Goal: Information Seeking & Learning: Learn about a topic

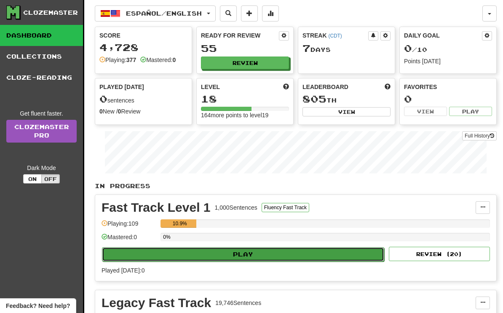
click at [223, 255] on button "Play" at bounding box center [243, 254] width 282 height 14
select select "**"
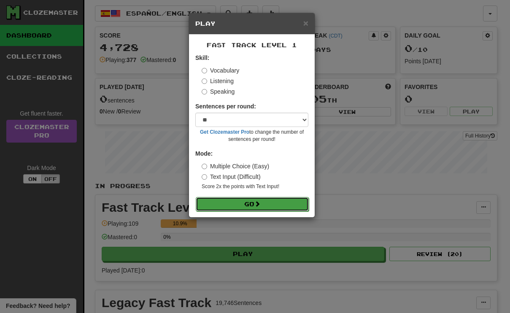
click at [252, 203] on button "Go" at bounding box center [252, 204] width 113 height 14
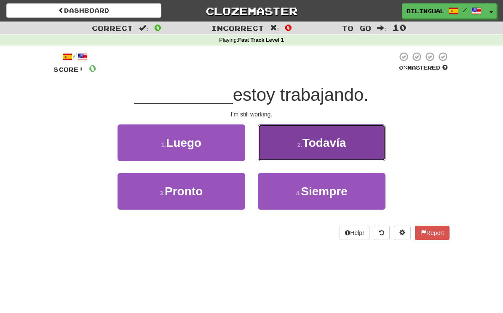
click at [297, 141] on button "2 . Todavía" at bounding box center [322, 142] width 128 height 37
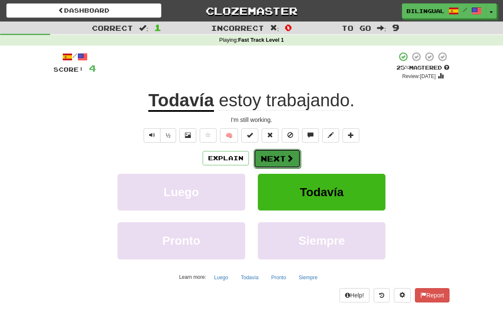
click at [271, 157] on button "Next" at bounding box center [277, 158] width 47 height 19
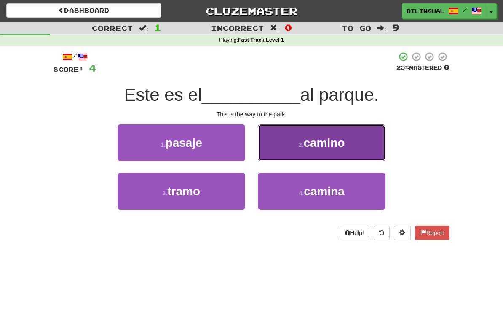
click at [306, 142] on button "2 . camino" at bounding box center [322, 142] width 128 height 37
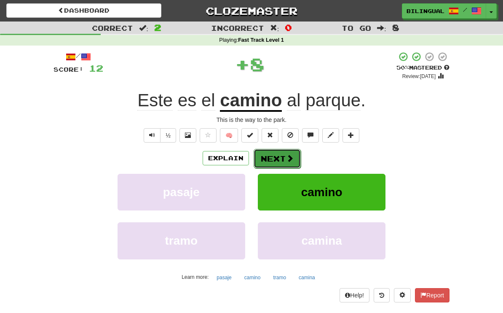
click at [272, 159] on button "Next" at bounding box center [277, 158] width 47 height 19
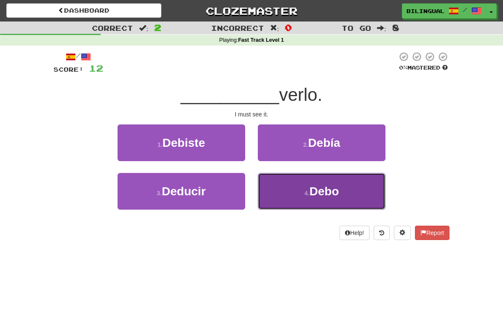
click at [303, 188] on button "4 . Debo" at bounding box center [322, 191] width 128 height 37
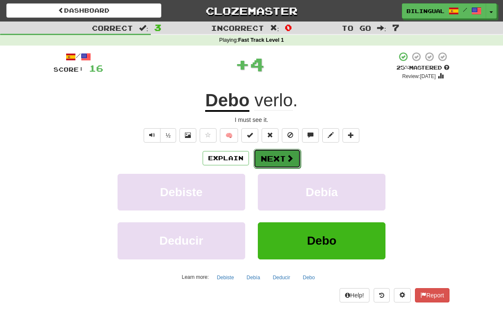
click at [278, 158] on button "Next" at bounding box center [277, 158] width 47 height 19
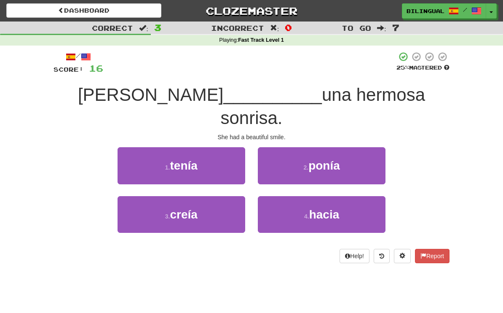
click at [187, 108] on div "/ Score: 16 25 % Mastered Ella __________ una hermosa sonrisa. She had a beauti…" at bounding box center [252, 156] width 396 height 211
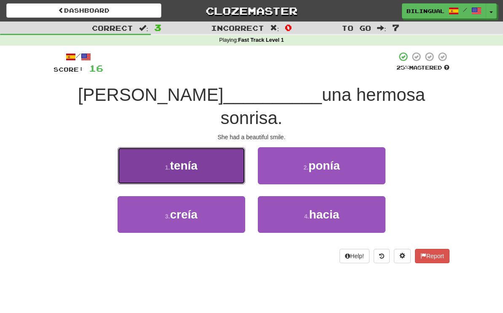
click at [206, 147] on button "1 . tenía" at bounding box center [182, 165] width 128 height 37
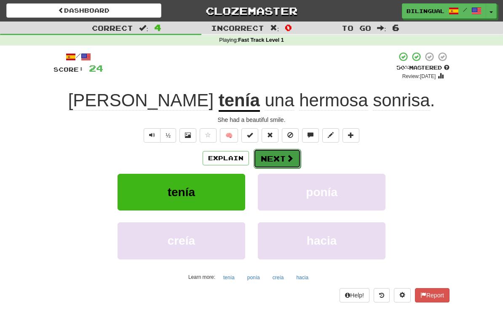
click at [281, 156] on button "Next" at bounding box center [277, 158] width 47 height 19
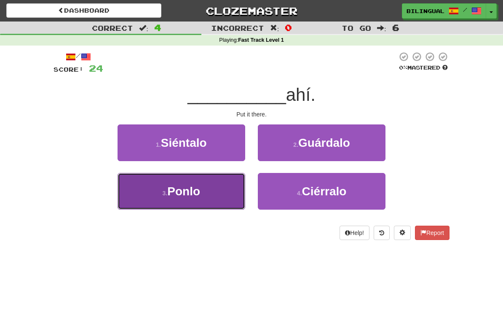
click at [220, 191] on button "3 . Ponlo" at bounding box center [182, 191] width 128 height 37
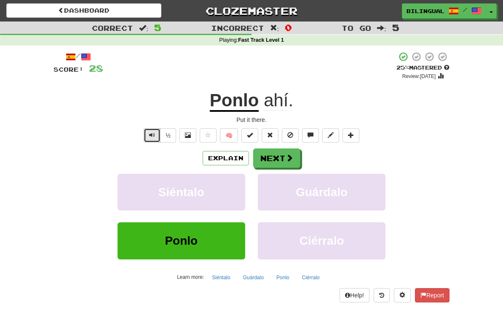
click at [155, 138] on span "Text-to-speech controls" at bounding box center [152, 135] width 6 height 6
click at [280, 156] on button "Next" at bounding box center [277, 158] width 47 height 19
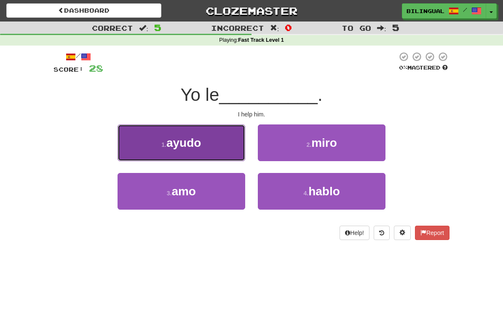
click at [212, 144] on button "1 . ayudo" at bounding box center [182, 142] width 128 height 37
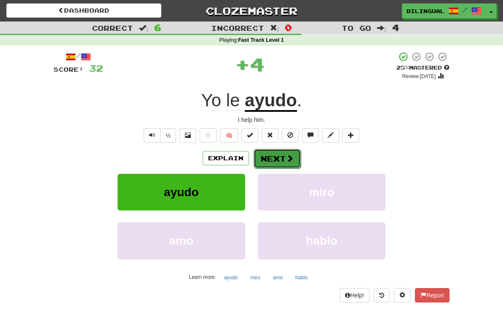
click at [279, 157] on button "Next" at bounding box center [277, 158] width 47 height 19
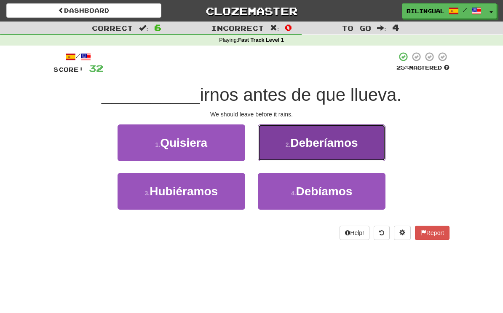
click at [294, 145] on button "2 . Deberíamos" at bounding box center [322, 142] width 128 height 37
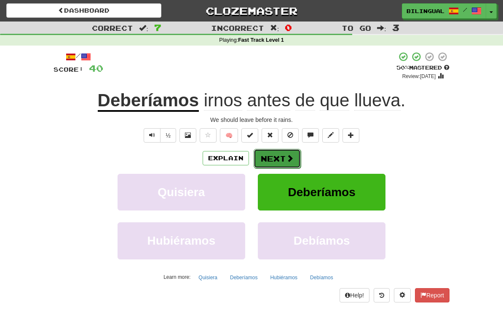
click at [275, 159] on button "Next" at bounding box center [277, 158] width 47 height 19
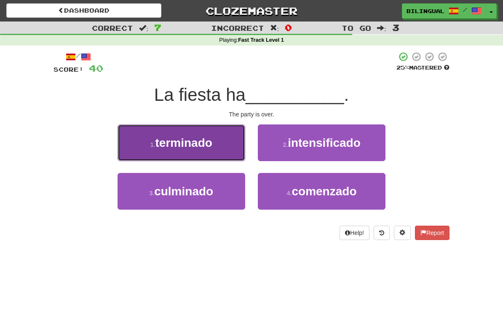
click at [214, 145] on button "1 . terminado" at bounding box center [182, 142] width 128 height 37
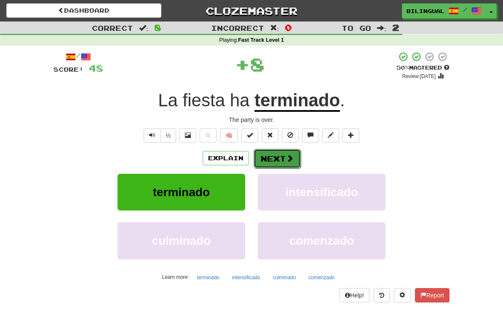
click at [272, 156] on button "Next" at bounding box center [277, 158] width 47 height 19
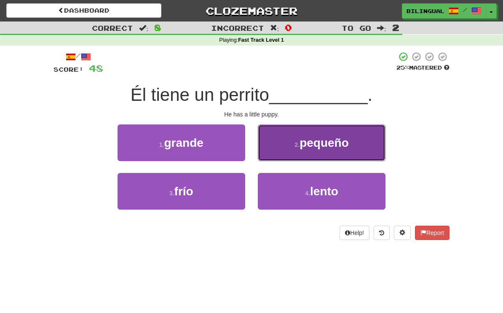
click at [305, 152] on button "2 . pequeño" at bounding box center [322, 142] width 128 height 37
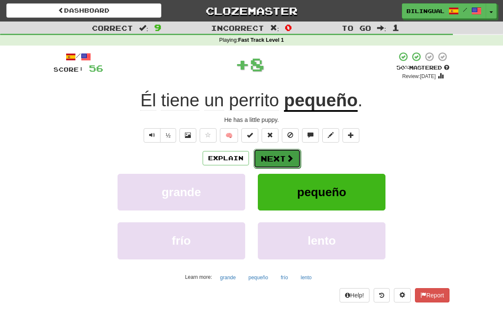
click at [269, 157] on button "Next" at bounding box center [277, 158] width 47 height 19
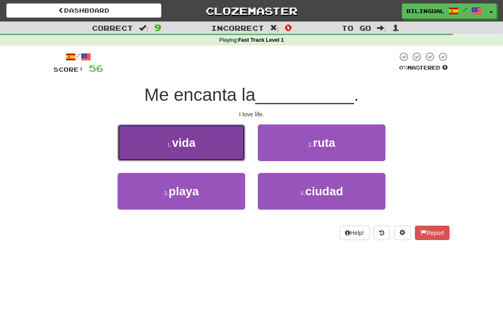
click at [218, 144] on button "1 . vida" at bounding box center [182, 142] width 128 height 37
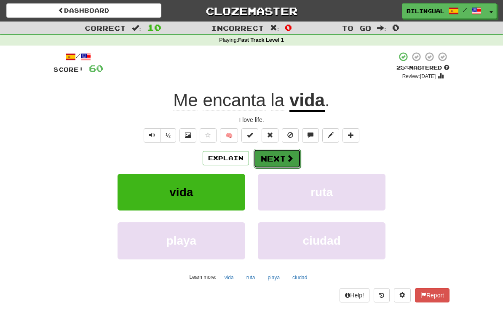
click at [273, 155] on button "Next" at bounding box center [277, 158] width 47 height 19
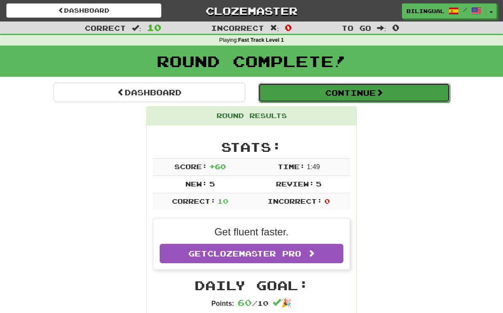
click at [370, 91] on button "Continue" at bounding box center [354, 92] width 192 height 19
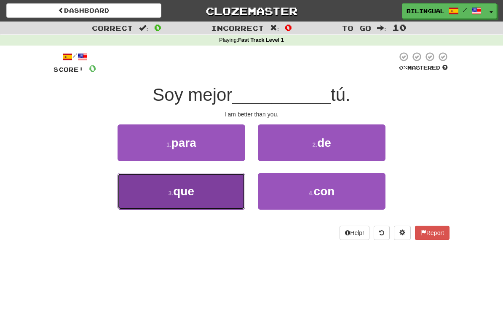
click at [215, 197] on button "3 . que" at bounding box center [182, 191] width 128 height 37
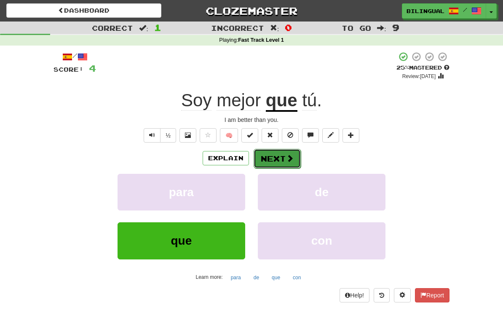
click at [274, 156] on button "Next" at bounding box center [277, 158] width 47 height 19
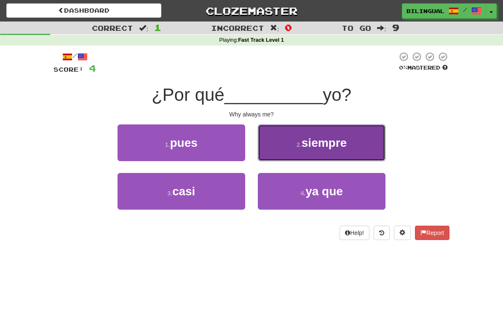
click at [288, 145] on button "2 . siempre" at bounding box center [322, 142] width 128 height 37
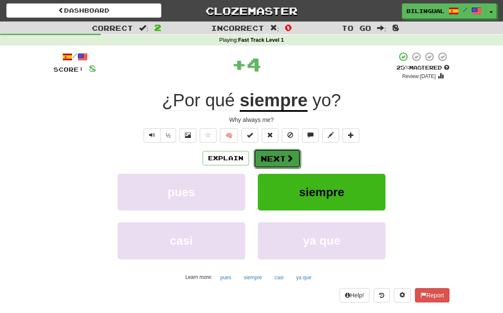
click at [272, 159] on button "Next" at bounding box center [277, 158] width 47 height 19
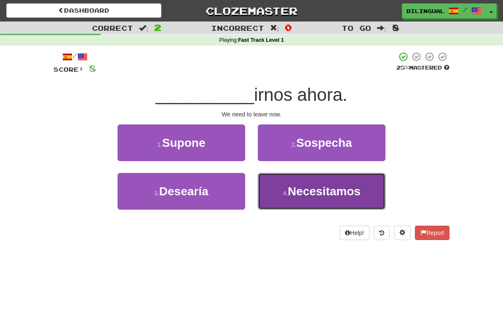
click at [288, 190] on small "4 ." at bounding box center [285, 193] width 5 height 7
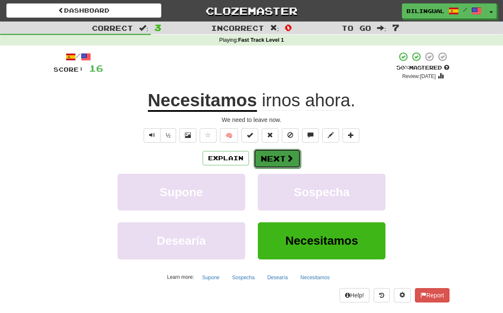
click at [275, 158] on button "Next" at bounding box center [277, 158] width 47 height 19
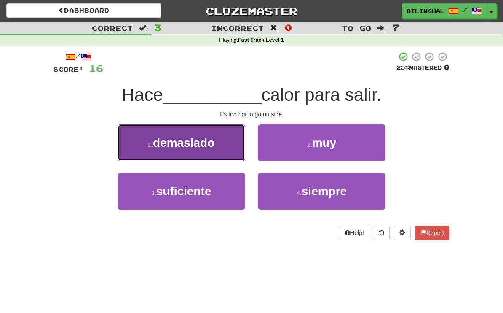
click at [212, 140] on button "1 . demasiado" at bounding box center [182, 142] width 128 height 37
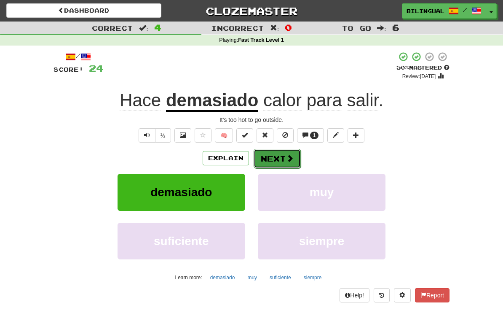
click at [283, 156] on button "Next" at bounding box center [277, 158] width 47 height 19
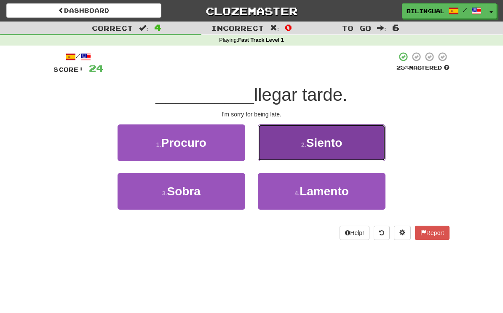
click at [295, 147] on button "2 . Siento" at bounding box center [322, 142] width 128 height 37
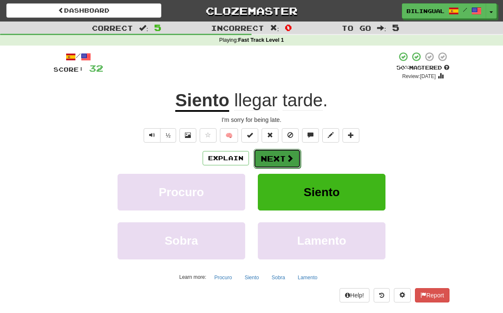
click at [278, 159] on button "Next" at bounding box center [277, 158] width 47 height 19
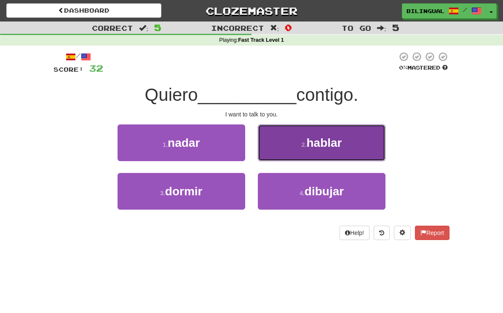
click at [289, 140] on button "2 . hablar" at bounding box center [322, 142] width 128 height 37
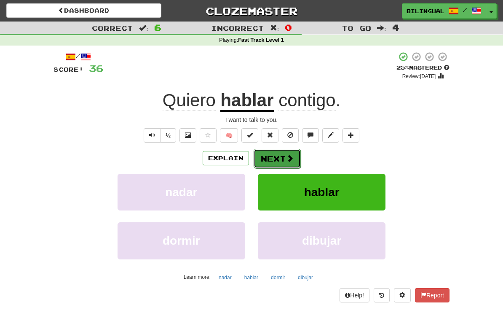
click at [275, 156] on button "Next" at bounding box center [277, 158] width 47 height 19
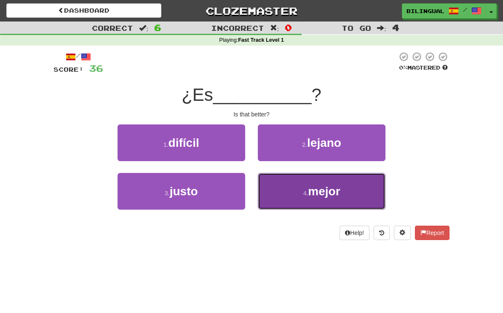
click at [290, 185] on button "4 . mejor" at bounding box center [322, 191] width 128 height 37
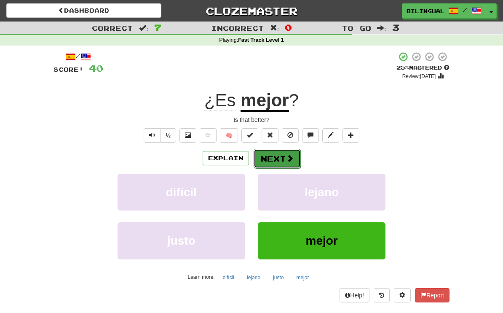
click at [279, 161] on button "Next" at bounding box center [277, 158] width 47 height 19
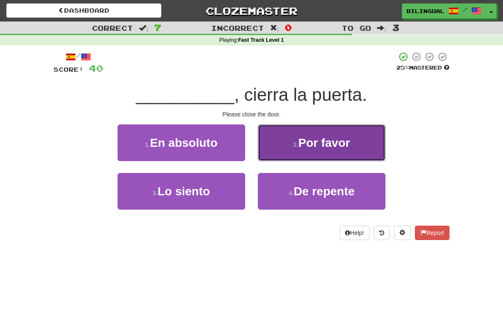
click at [301, 147] on button "2 . Por favor" at bounding box center [322, 142] width 128 height 37
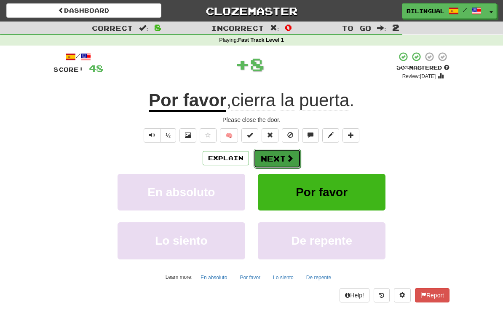
click at [281, 159] on button "Next" at bounding box center [277, 158] width 47 height 19
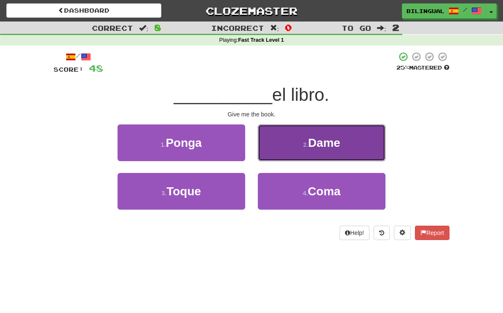
click at [288, 145] on button "2 . Dame" at bounding box center [322, 142] width 128 height 37
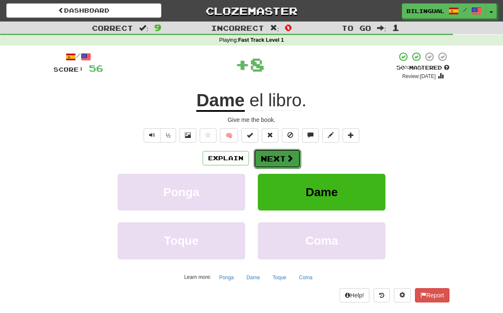
click at [275, 161] on button "Next" at bounding box center [277, 158] width 47 height 19
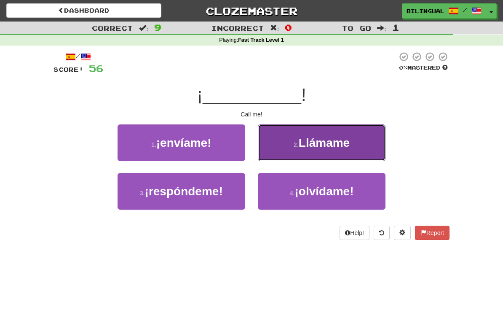
click at [305, 149] on button "2 . Llámame" at bounding box center [322, 142] width 128 height 37
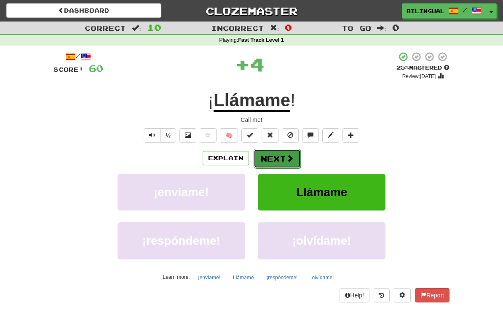
click at [280, 159] on button "Next" at bounding box center [277, 158] width 47 height 19
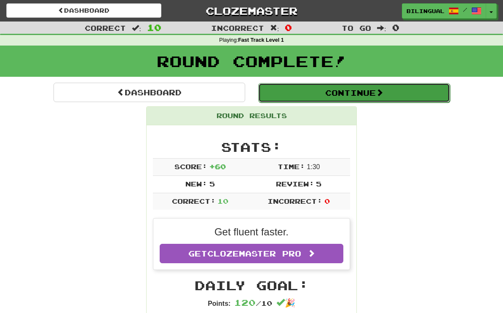
click at [338, 92] on button "Continue" at bounding box center [354, 92] width 192 height 19
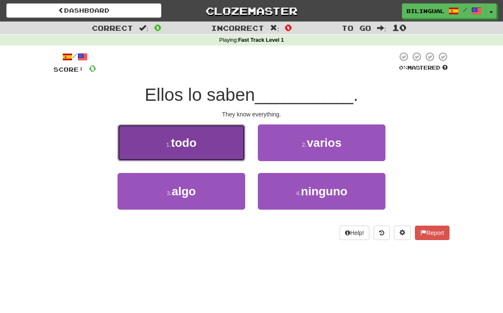
click at [210, 138] on button "1 . todo" at bounding box center [182, 142] width 128 height 37
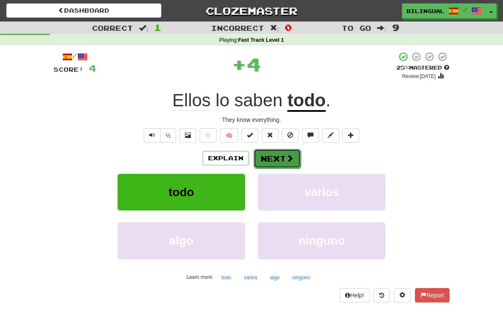
click at [272, 161] on button "Next" at bounding box center [277, 158] width 47 height 19
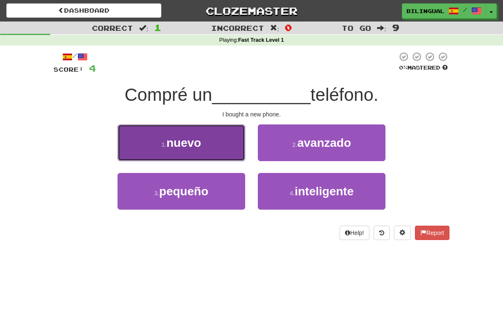
click at [208, 143] on button "1 . nuevo" at bounding box center [182, 142] width 128 height 37
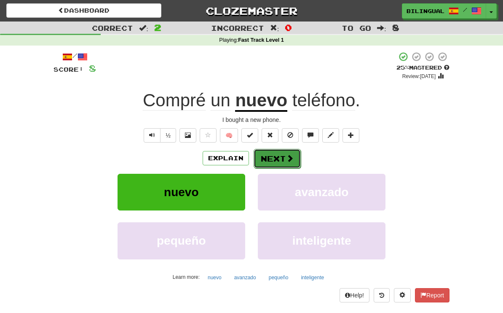
click at [285, 156] on button "Next" at bounding box center [277, 158] width 47 height 19
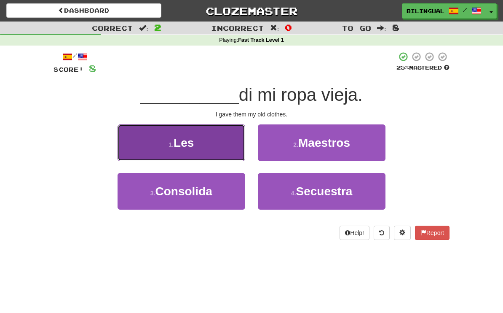
click at [210, 152] on button "1 . Les" at bounding box center [182, 142] width 128 height 37
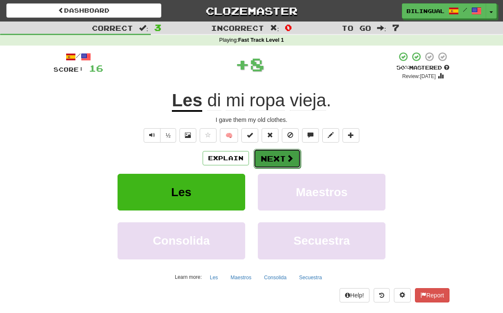
click at [266, 161] on button "Next" at bounding box center [277, 158] width 47 height 19
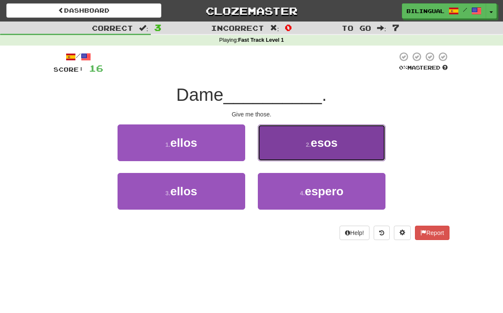
click at [302, 142] on button "2 . esos" at bounding box center [322, 142] width 128 height 37
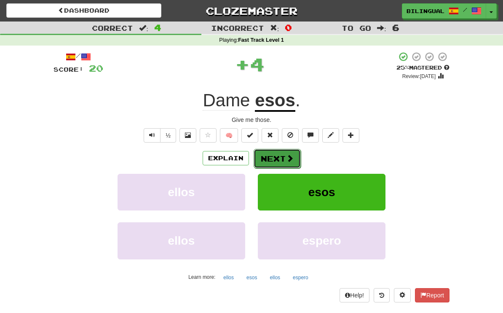
click at [274, 159] on button "Next" at bounding box center [277, 158] width 47 height 19
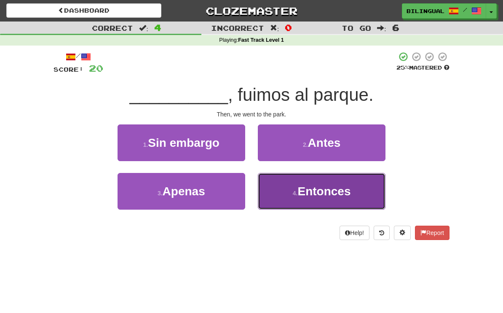
click at [298, 193] on small "4 ." at bounding box center [295, 193] width 5 height 7
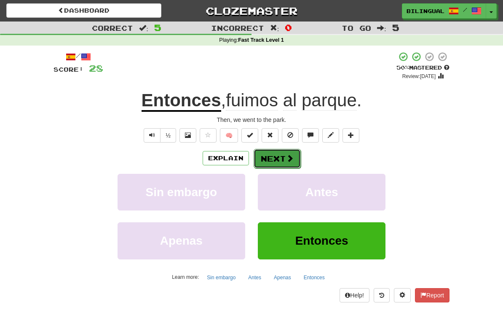
click at [284, 159] on button "Next" at bounding box center [277, 158] width 47 height 19
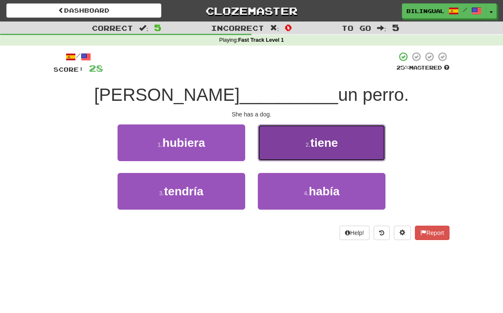
click at [294, 143] on button "2 . tiene" at bounding box center [322, 142] width 128 height 37
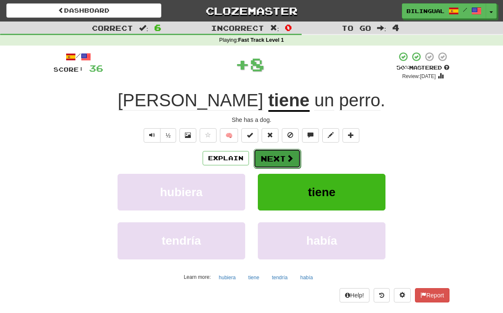
click at [275, 156] on button "Next" at bounding box center [277, 158] width 47 height 19
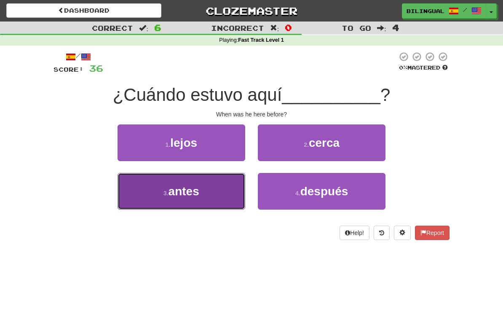
click at [228, 185] on button "3 . antes" at bounding box center [182, 191] width 128 height 37
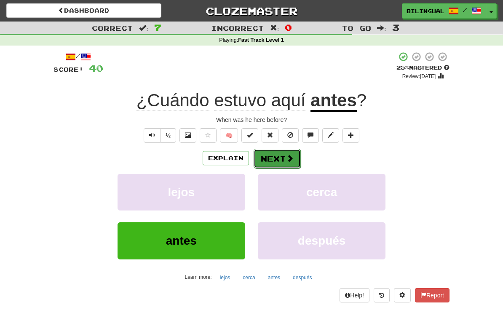
click at [279, 157] on button "Next" at bounding box center [277, 158] width 47 height 19
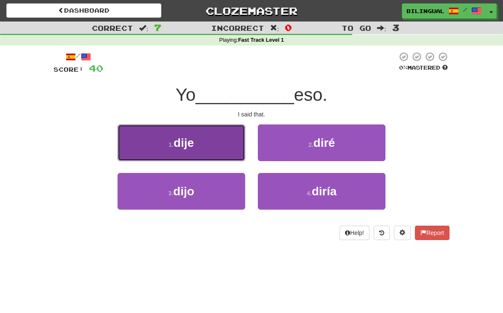
click at [213, 142] on button "1 . dije" at bounding box center [182, 142] width 128 height 37
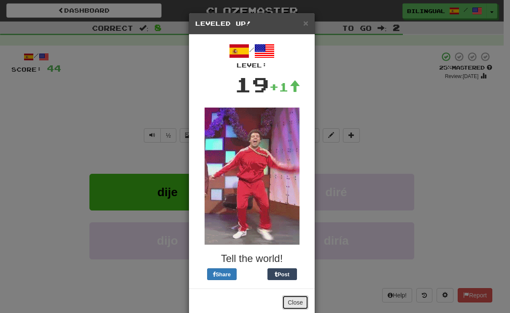
click at [288, 301] on button "Close" at bounding box center [295, 302] width 26 height 14
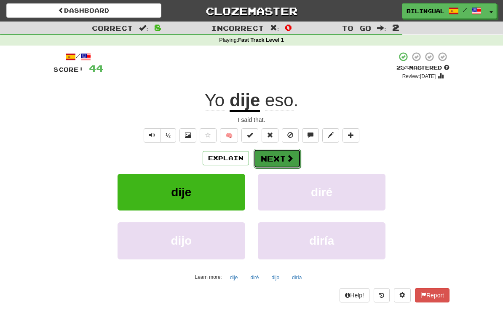
click at [269, 159] on button "Next" at bounding box center [277, 158] width 47 height 19
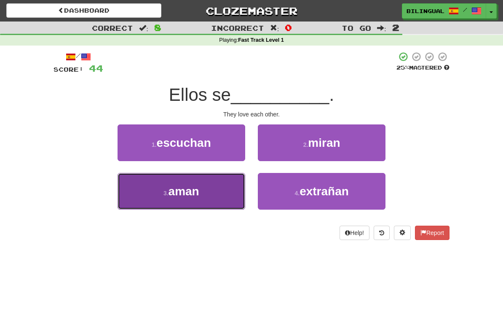
click at [221, 191] on button "3 . aman" at bounding box center [182, 191] width 128 height 37
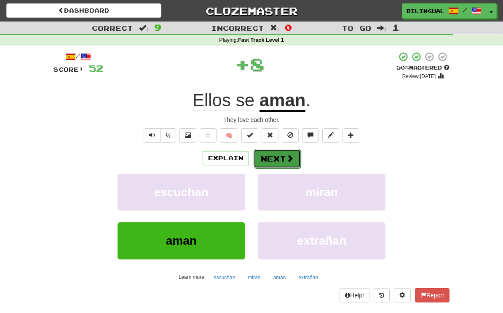
click at [273, 158] on button "Next" at bounding box center [277, 158] width 47 height 19
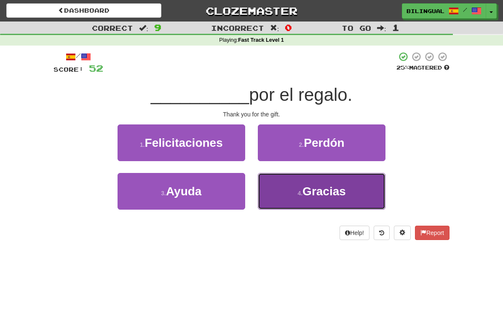
click at [289, 190] on button "4 . Gracias" at bounding box center [322, 191] width 128 height 37
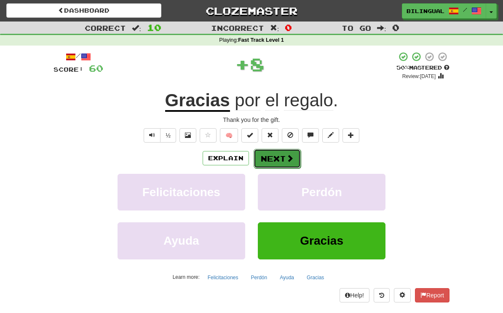
click at [272, 156] on button "Next" at bounding box center [277, 158] width 47 height 19
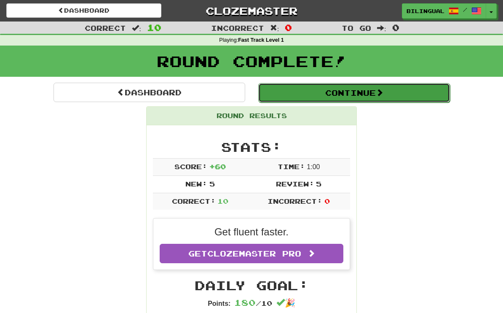
click at [356, 94] on button "Continue" at bounding box center [354, 92] width 192 height 19
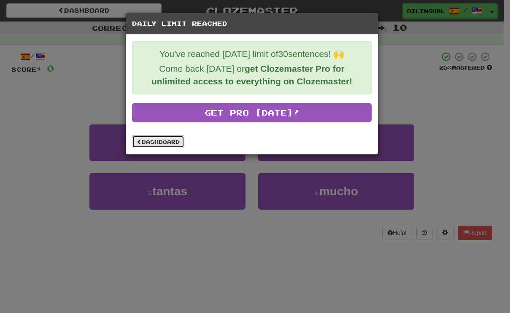
click at [141, 140] on span at bounding box center [139, 141] width 5 height 5
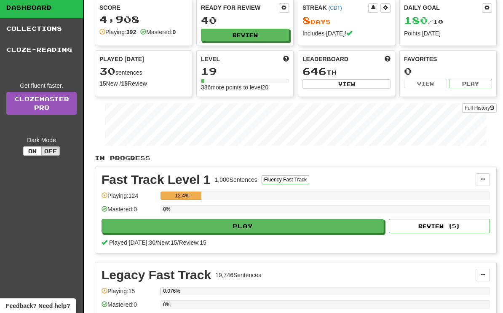
scroll to position [29, 0]
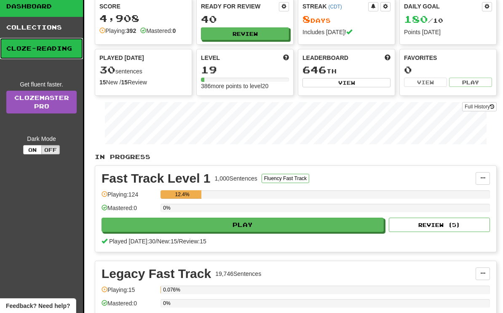
click at [39, 46] on link "Cloze-Reading" at bounding box center [41, 48] width 83 height 21
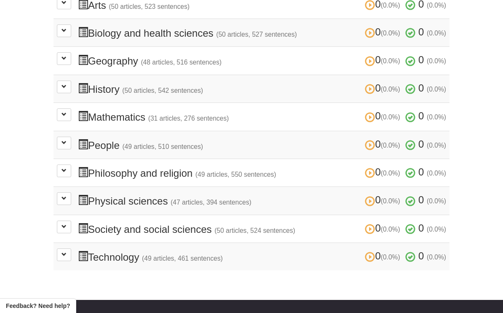
scroll to position [267, 0]
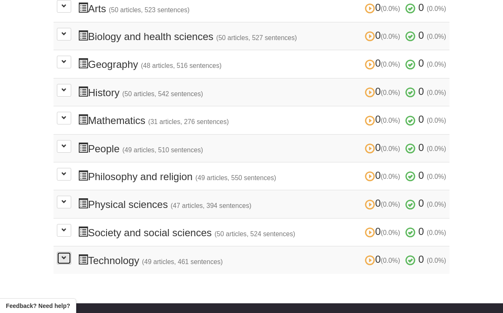
click at [62, 255] on span at bounding box center [64, 257] width 5 height 5
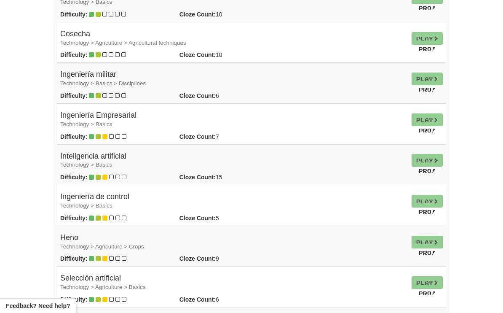
scroll to position [890, 0]
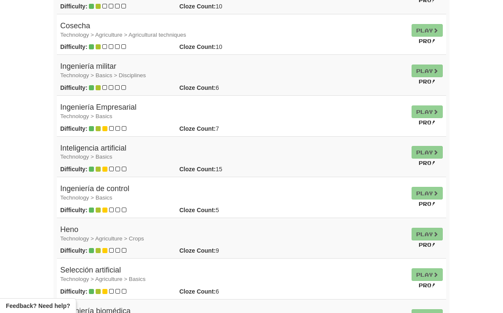
click at [446, 138] on td "Play Pro!" at bounding box center [428, 156] width 38 height 41
click at [446, 137] on td "Play Pro!" at bounding box center [428, 156] width 38 height 41
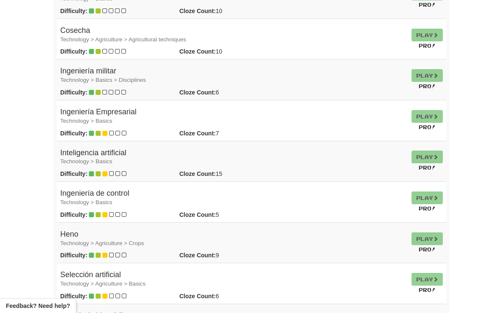
scroll to position [0, 0]
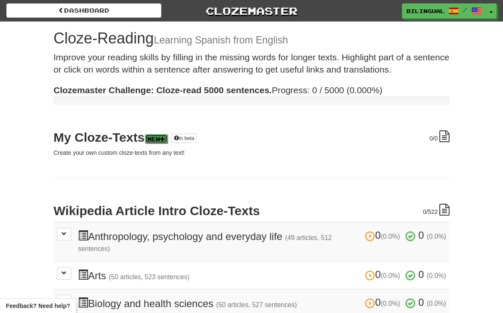
click at [145, 139] on link "New" at bounding box center [156, 138] width 23 height 9
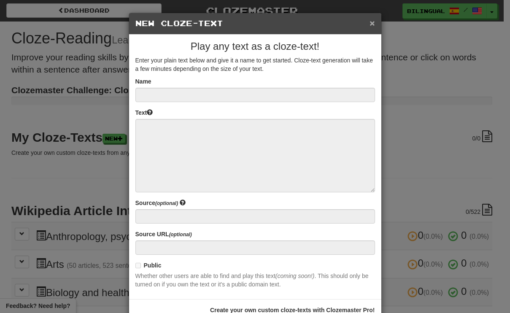
click at [369, 22] on button "×" at bounding box center [371, 23] width 5 height 9
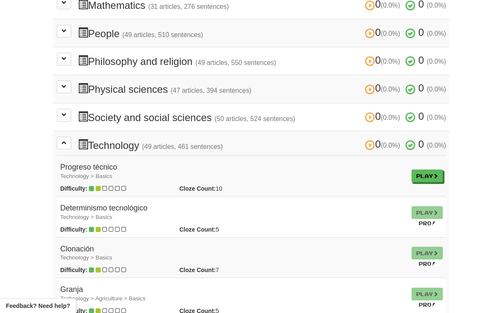
scroll to position [378, 0]
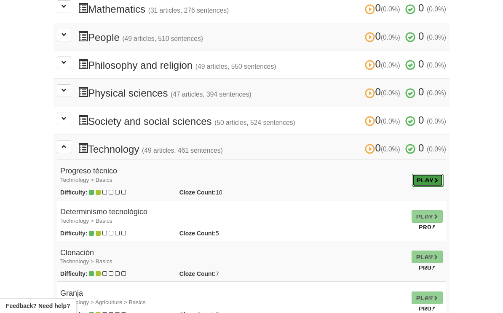
click at [439, 177] on span at bounding box center [436, 179] width 5 height 5
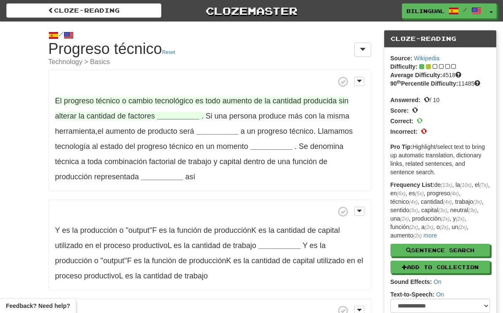
click at [174, 116] on strong "__________" at bounding box center [178, 116] width 42 height 8
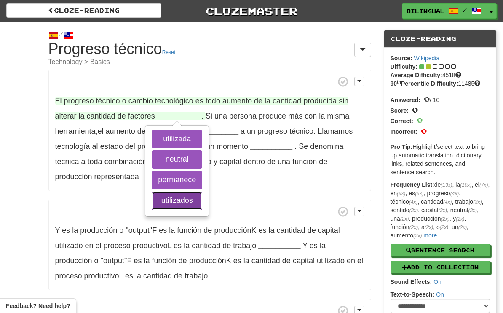
click at [174, 197] on button "utilizados" at bounding box center [177, 200] width 51 height 19
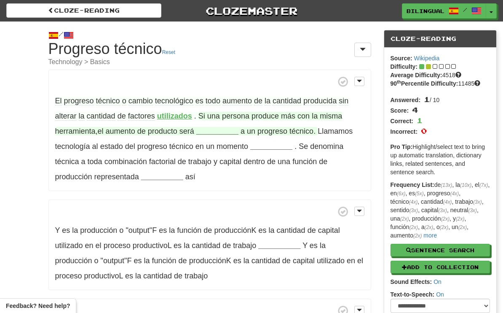
click at [218, 132] on strong "__________" at bounding box center [217, 131] width 42 height 8
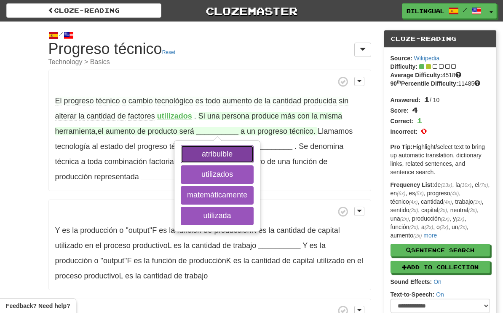
click at [219, 153] on button "atribuible" at bounding box center [217, 154] width 73 height 19
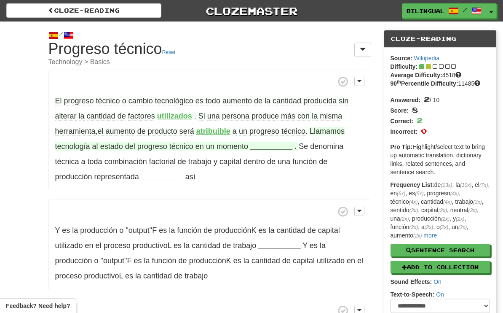
click at [268, 147] on strong "__________" at bounding box center [271, 146] width 42 height 8
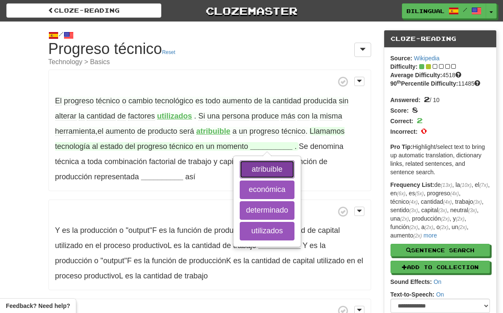
click at [265, 172] on button "atribuible" at bounding box center [267, 169] width 55 height 19
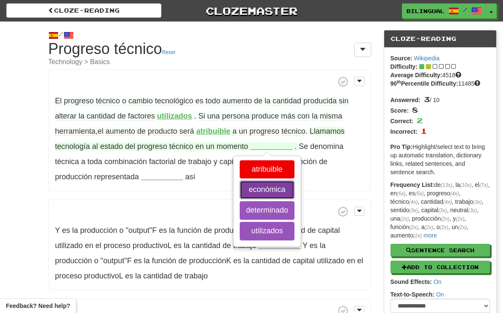
click at [263, 188] on button "económica" at bounding box center [267, 189] width 55 height 19
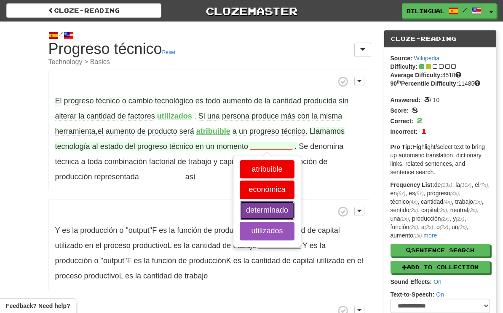
click at [266, 207] on button "determinado" at bounding box center [267, 210] width 55 height 19
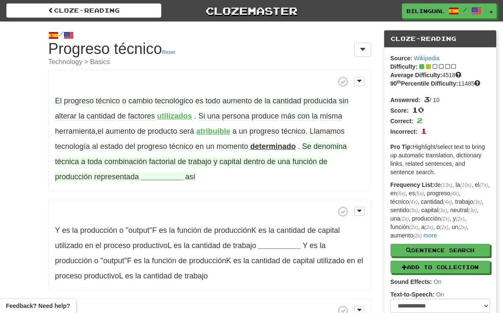
click at [160, 178] on strong "__________" at bounding box center [162, 176] width 42 height 8
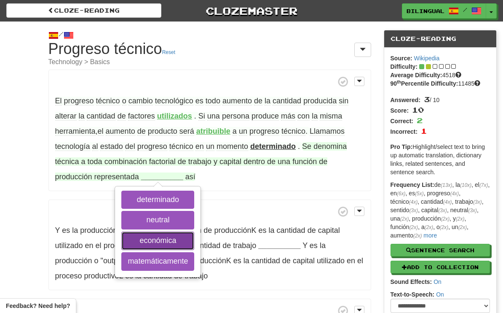
click at [161, 242] on button "económica" at bounding box center [157, 240] width 73 height 19
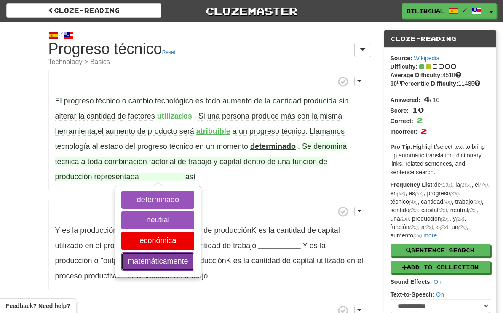
click at [162, 261] on button "matemáticamente" at bounding box center [157, 261] width 73 height 19
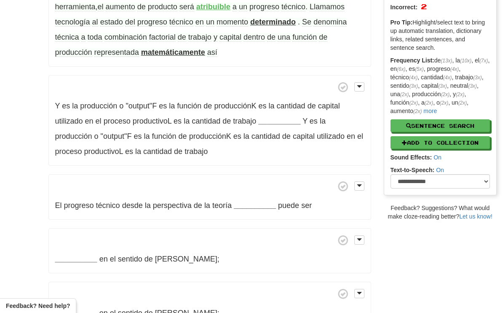
scroll to position [123, 0]
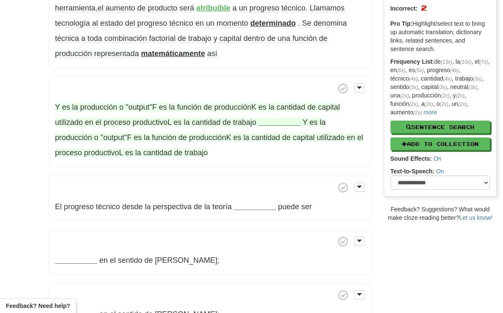
click at [275, 124] on strong "__________" at bounding box center [279, 122] width 42 height 8
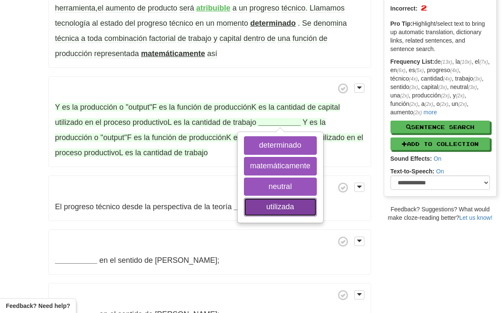
click at [290, 206] on button "utilizada" at bounding box center [280, 207] width 73 height 19
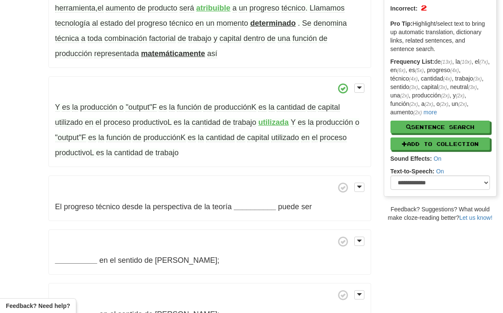
scroll to position [124, 0]
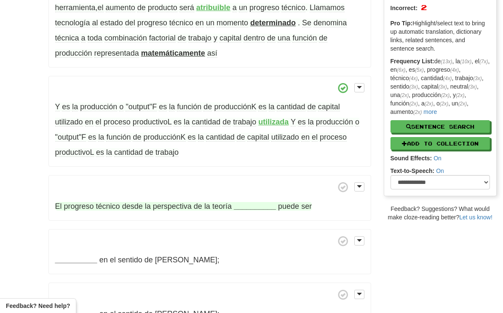
click at [253, 210] on strong "__________" at bounding box center [255, 206] width 42 height 8
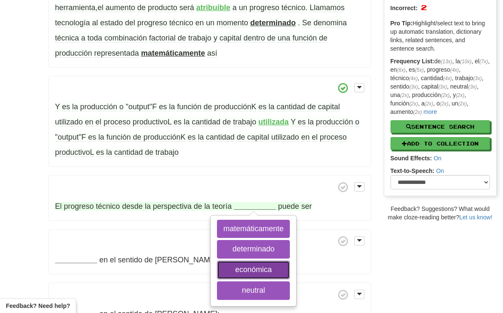
click at [264, 271] on button "económica" at bounding box center [253, 270] width 73 height 19
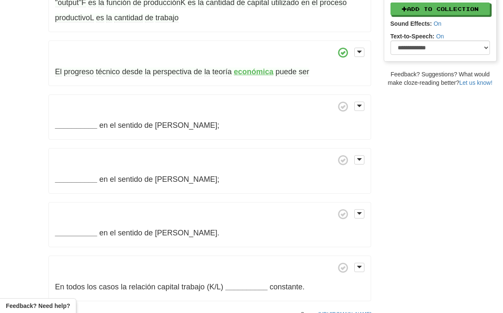
scroll to position [260, 0]
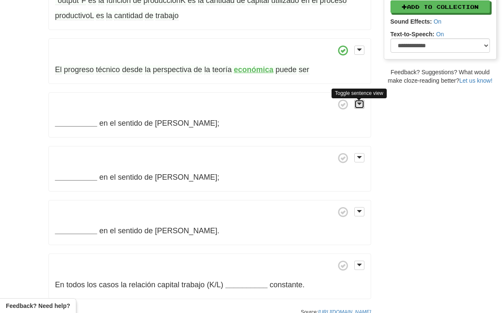
click at [360, 104] on span at bounding box center [359, 104] width 5 height 6
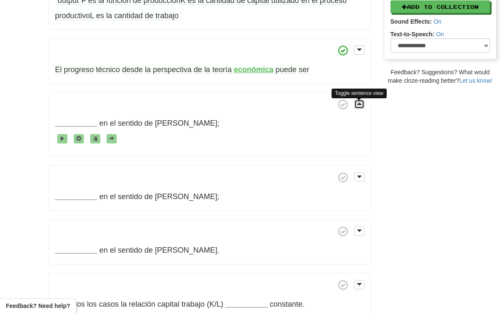
click at [360, 104] on span at bounding box center [359, 104] width 5 height 6
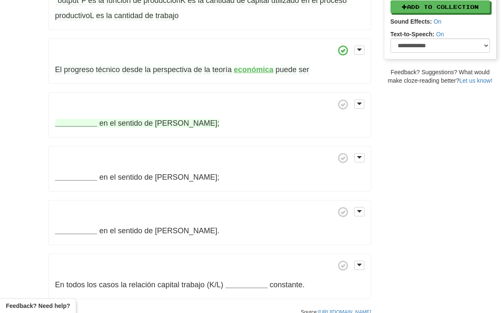
click at [65, 127] on strong "__________" at bounding box center [76, 123] width 42 height 8
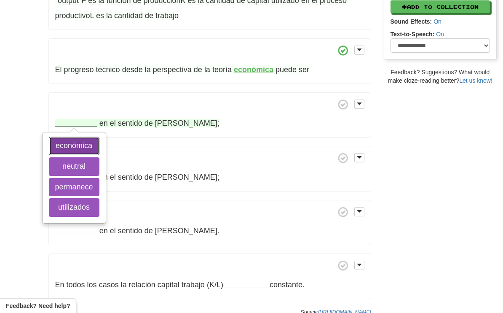
click at [69, 147] on button "económica" at bounding box center [74, 146] width 51 height 19
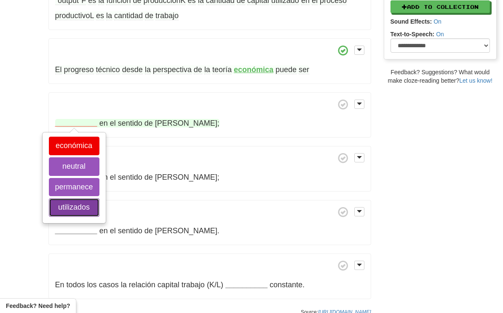
click at [61, 210] on button "utilizados" at bounding box center [74, 207] width 51 height 19
click at [61, 189] on button "permanece" at bounding box center [74, 187] width 51 height 19
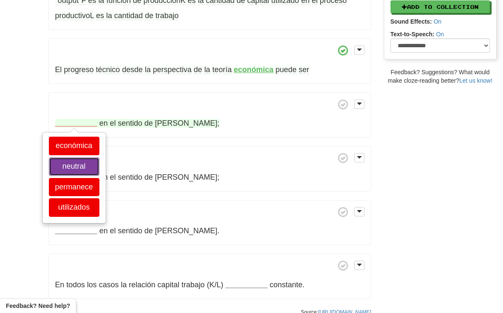
click at [63, 167] on button "neutral" at bounding box center [74, 166] width 51 height 19
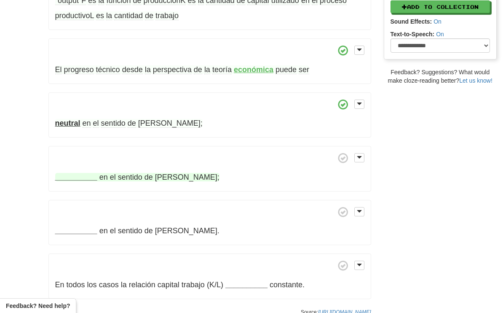
click at [86, 181] on strong "__________" at bounding box center [76, 177] width 42 height 8
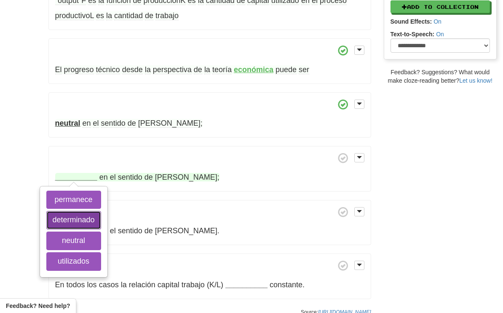
click at [84, 222] on button "determinado" at bounding box center [73, 220] width 55 height 19
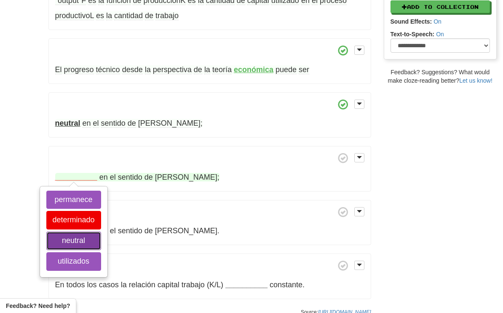
click at [83, 242] on button "neutral" at bounding box center [73, 240] width 55 height 19
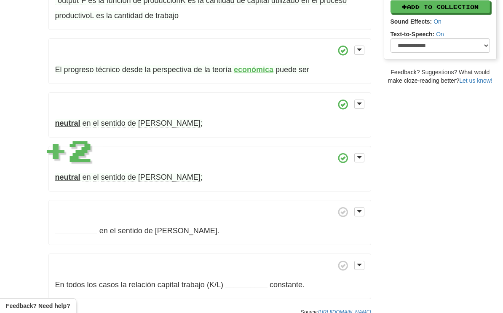
click at [152, 198] on div "El progreso técnico o cambio tecnológico es todo aumento de la cantidad produci…" at bounding box center [209, 53] width 323 height 489
click at [128, 242] on p "__________ en el sentido de Hicks ." at bounding box center [209, 223] width 323 height 46
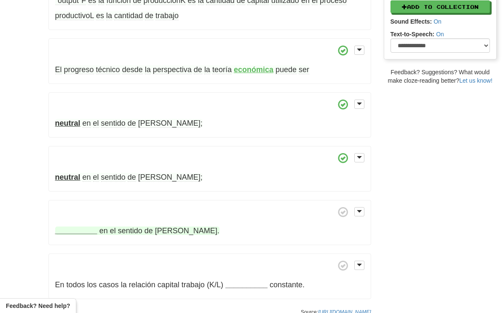
click at [87, 235] on strong "__________" at bounding box center [76, 230] width 42 height 8
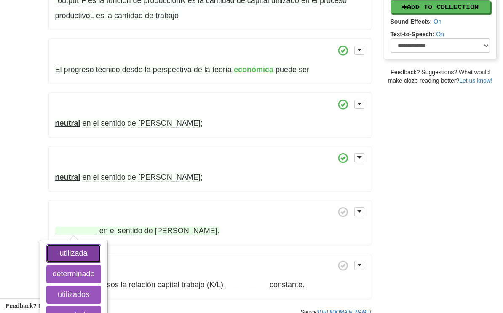
click at [82, 258] on button "utilizada" at bounding box center [73, 253] width 55 height 19
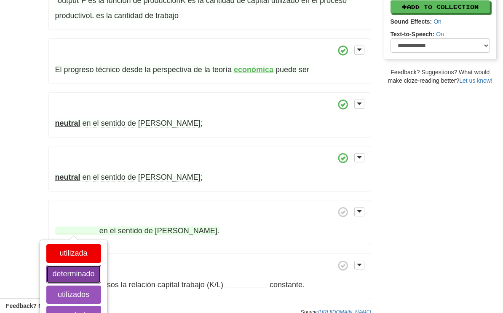
click at [83, 273] on button "determinado" at bounding box center [73, 274] width 55 height 19
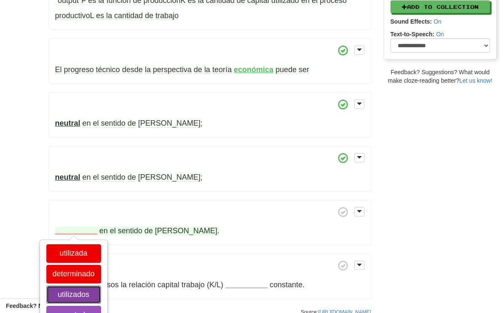
click at [83, 298] on button "utilizados" at bounding box center [73, 294] width 55 height 19
click at [87, 310] on button "neutral" at bounding box center [73, 315] width 55 height 19
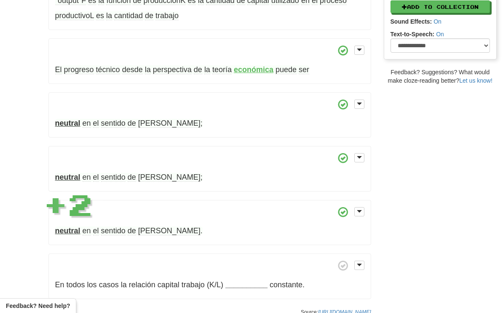
click at [221, 234] on p "neutral en el sentido de Hicks ." at bounding box center [209, 223] width 323 height 46
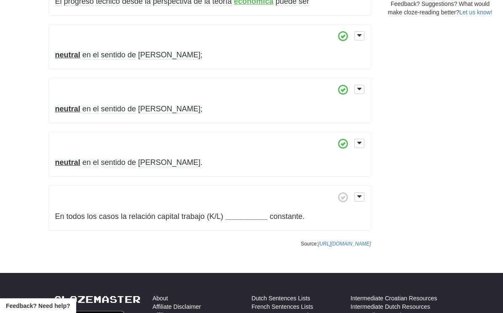
scroll to position [332, 0]
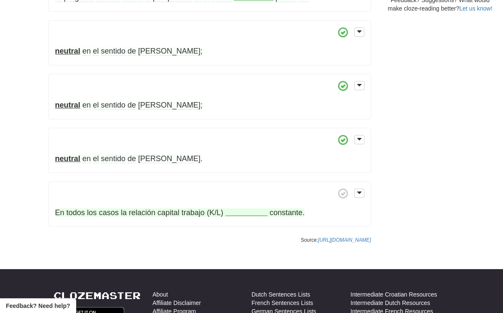
click at [258, 217] on strong "__________" at bounding box center [247, 212] width 42 height 8
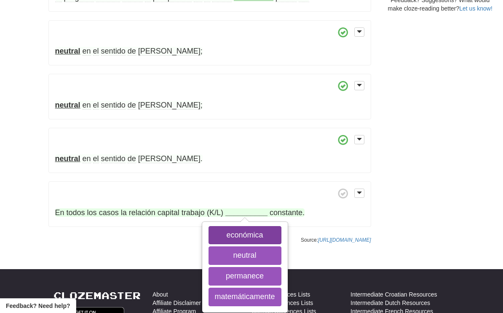
scroll to position [332, 0]
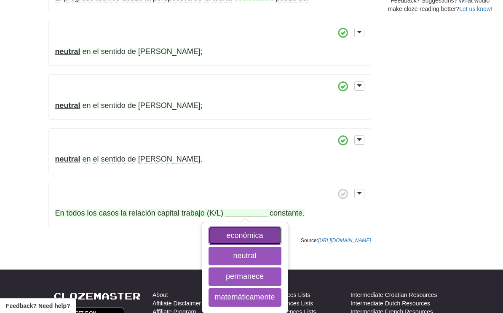
click at [259, 237] on button "económica" at bounding box center [245, 235] width 73 height 19
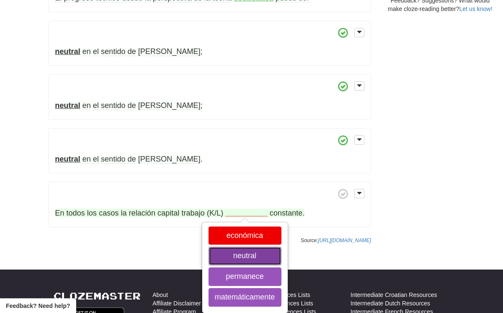
click at [256, 259] on button "neutral" at bounding box center [245, 256] width 73 height 19
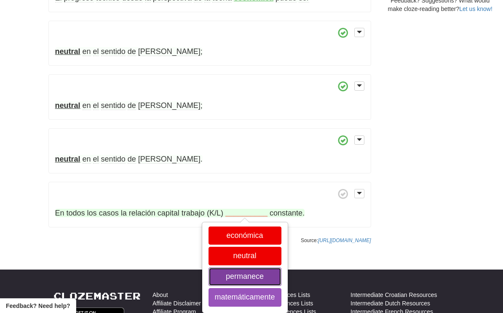
click at [256, 282] on button "permanece" at bounding box center [245, 276] width 73 height 19
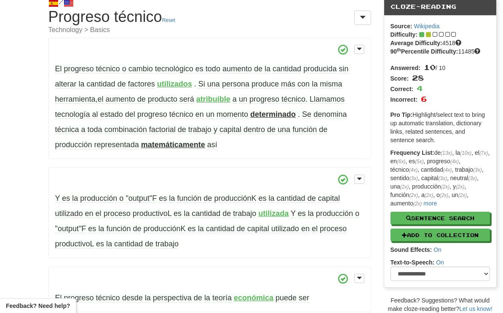
scroll to position [0, 0]
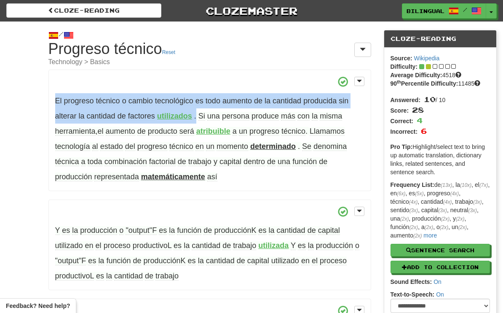
drag, startPoint x: 198, startPoint y: 114, endPoint x: 54, endPoint y: 101, distance: 145.2
click at [54, 101] on p "El progreso técnico o cambio tecnológico es todo aumento de la cantidad produci…" at bounding box center [209, 130] width 323 height 121
copy span "El progreso técnico o cambio tecnológico es todo aumento de la cantidad produci…"
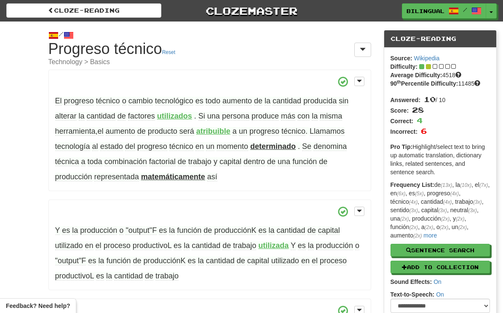
click at [199, 76] on span at bounding box center [209, 81] width 309 height 11
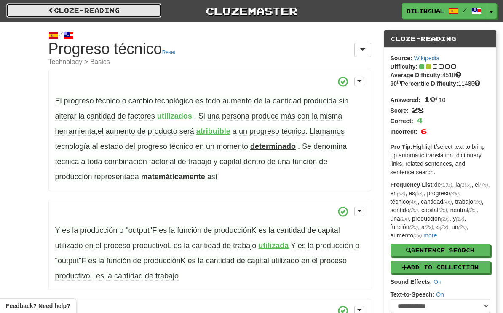
click at [102, 8] on link "Cloze-Reading" at bounding box center [83, 10] width 155 height 14
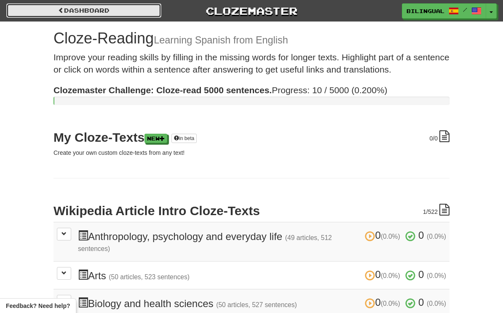
click at [58, 5] on link "Dashboard" at bounding box center [83, 10] width 155 height 14
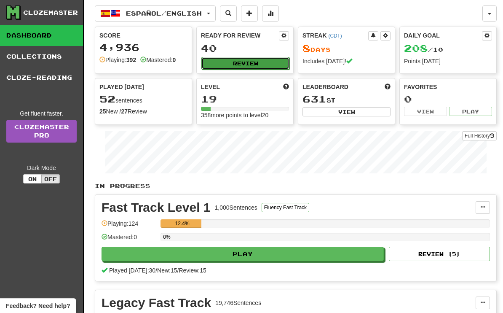
click at [240, 61] on button "Review" at bounding box center [246, 63] width 88 height 13
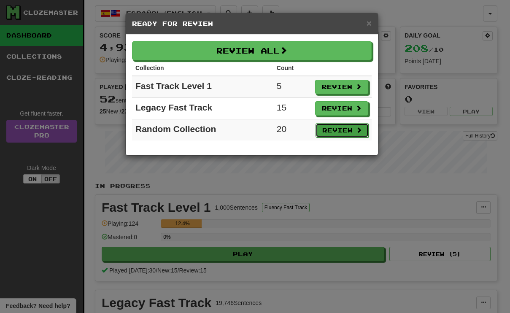
click at [350, 131] on button "Review" at bounding box center [341, 130] width 53 height 14
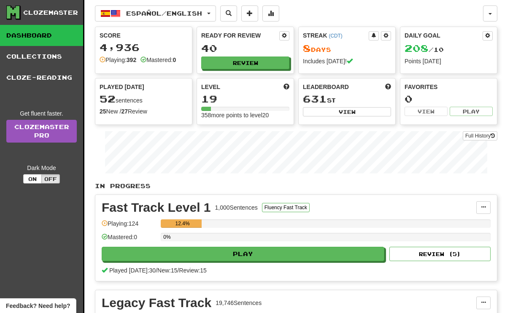
select select "**"
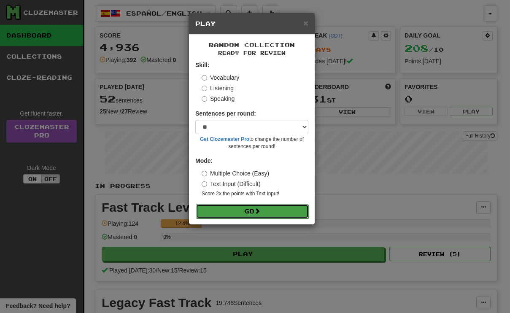
click at [272, 211] on button "Go" at bounding box center [252, 211] width 113 height 14
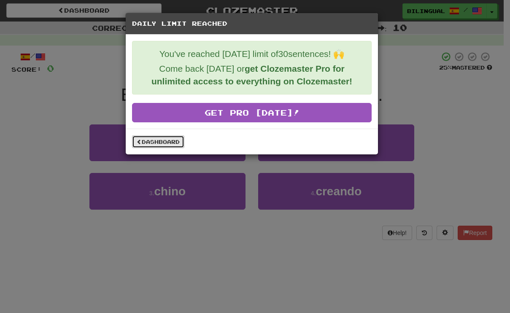
click at [161, 141] on link "Dashboard" at bounding box center [158, 141] width 52 height 13
